Goal: Complete application form

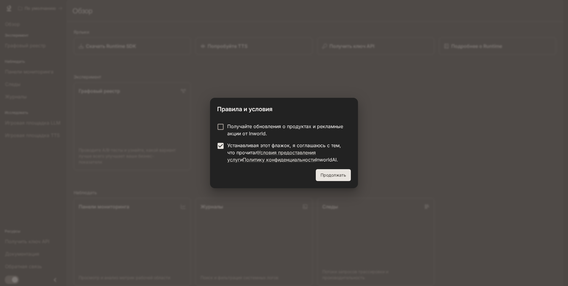
click at [327, 176] on button "Продолжать" at bounding box center [333, 175] width 35 height 12
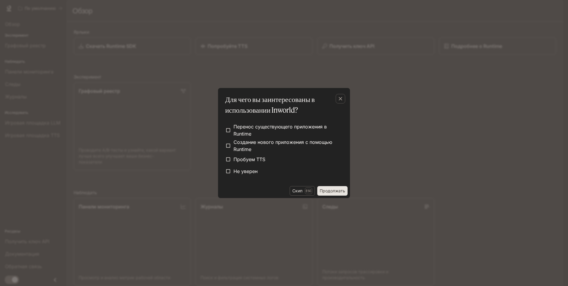
click at [328, 191] on button "Продолжать" at bounding box center [332, 191] width 30 height 10
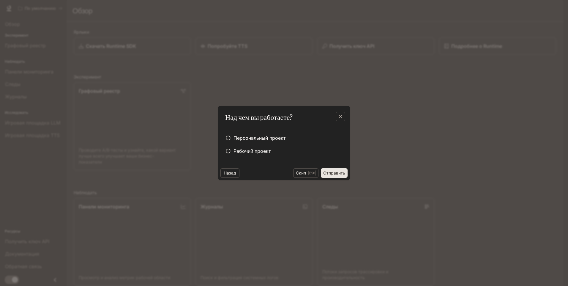
click at [336, 174] on button "Отправить" at bounding box center [334, 173] width 27 height 10
